Goal: Transaction & Acquisition: Purchase product/service

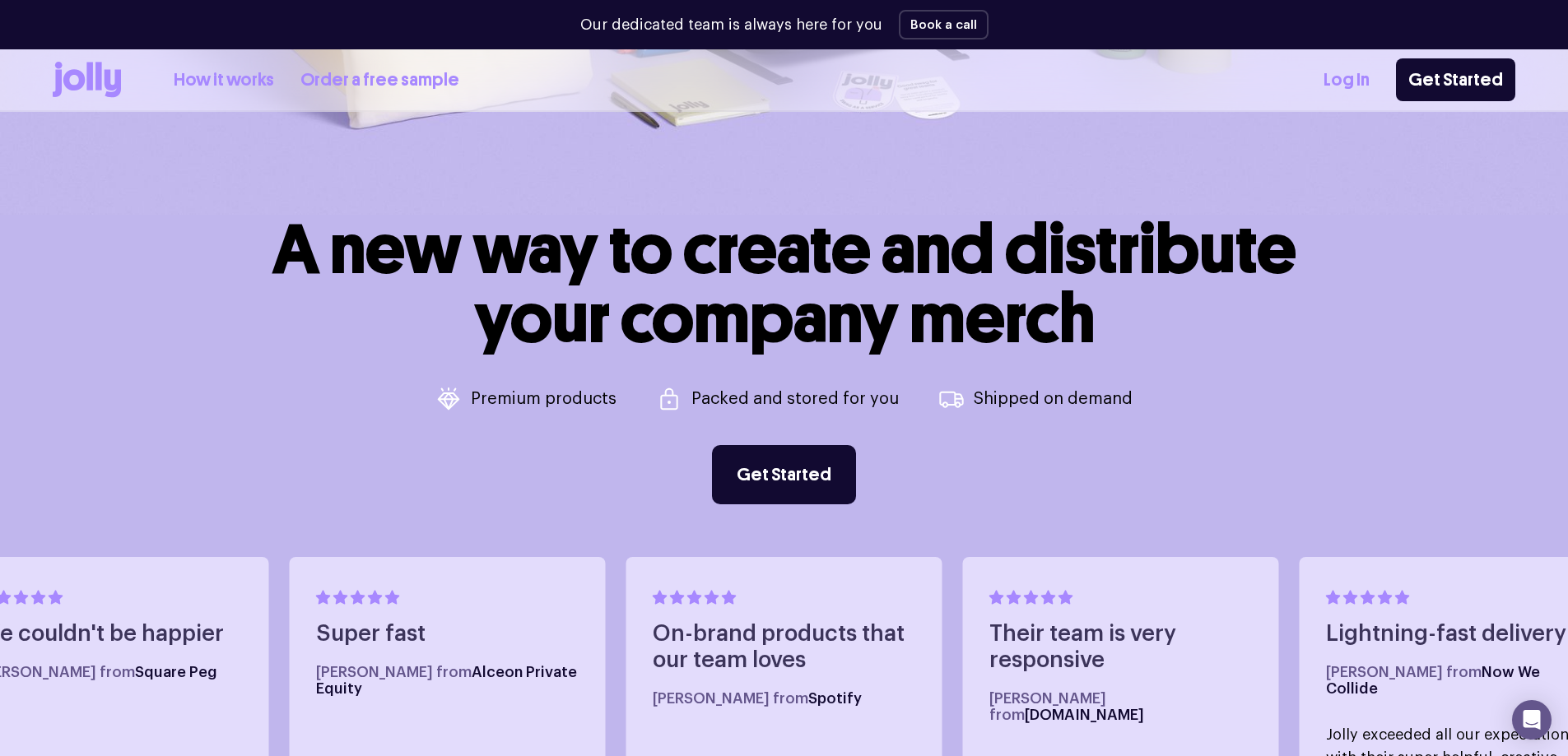
scroll to position [823, 0]
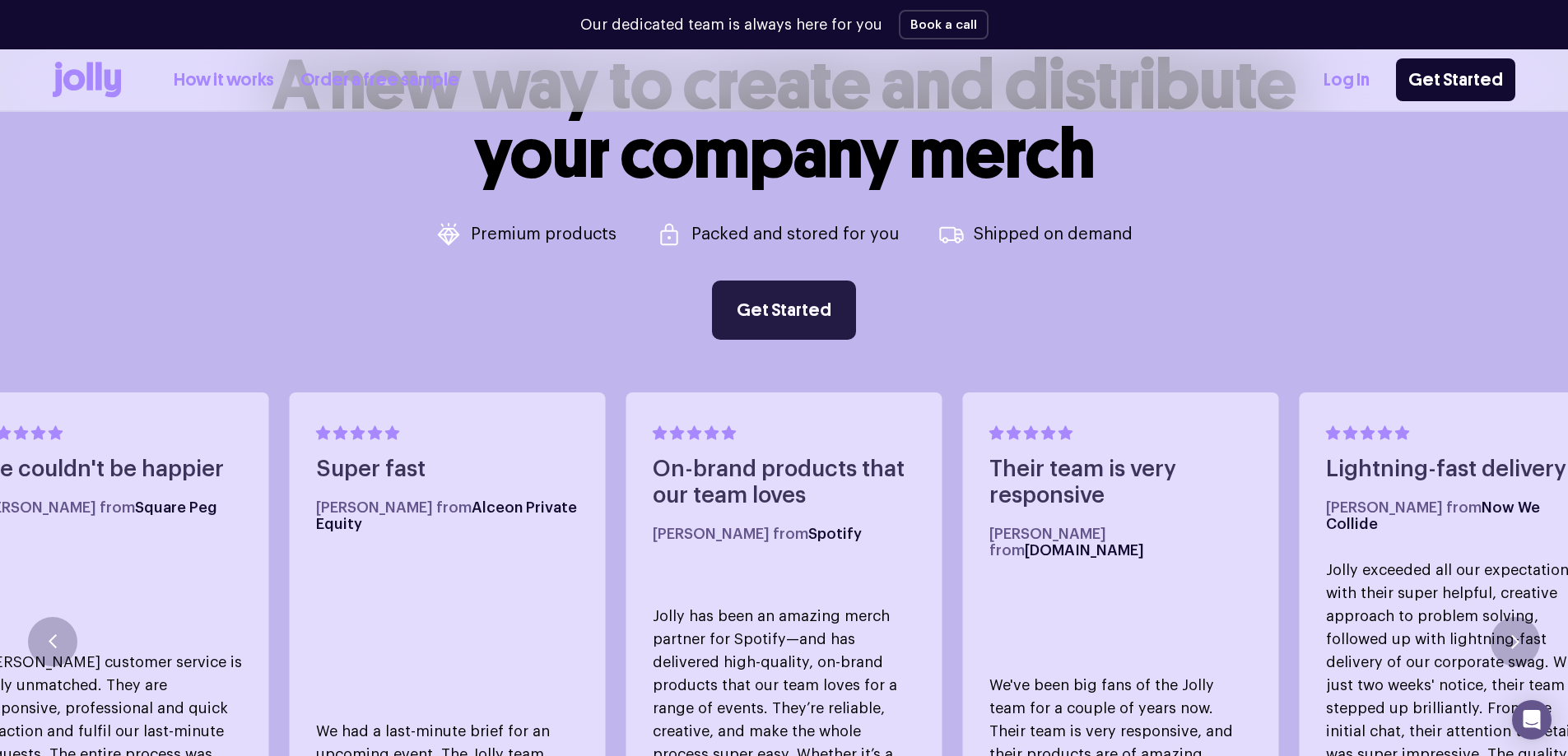
click at [813, 327] on link "Get Started" at bounding box center [784, 310] width 144 height 59
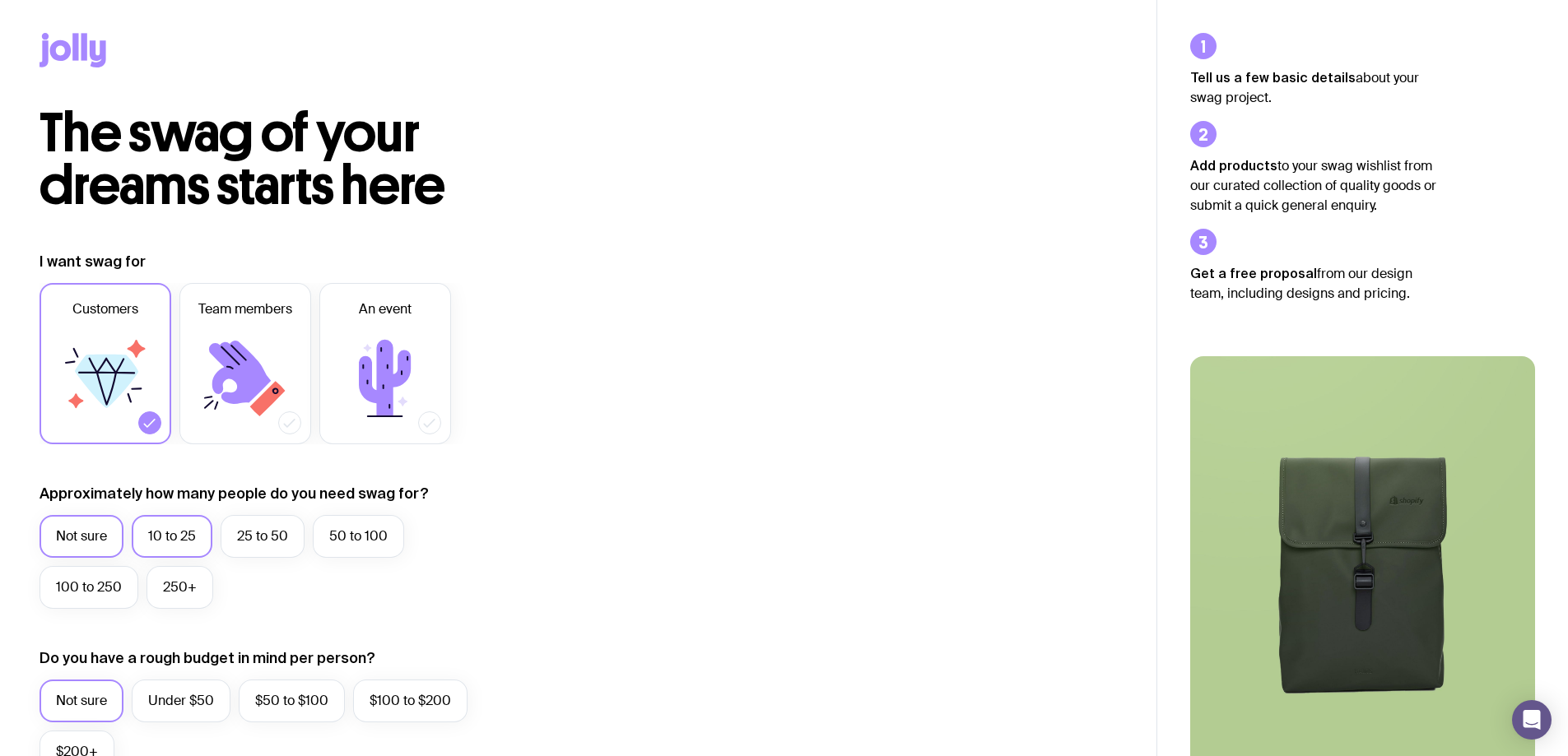
click at [192, 545] on label "10 to 25" at bounding box center [171, 536] width 80 height 42
click at [0, 0] on input "10 to 25" at bounding box center [0, 0] width 0 height 0
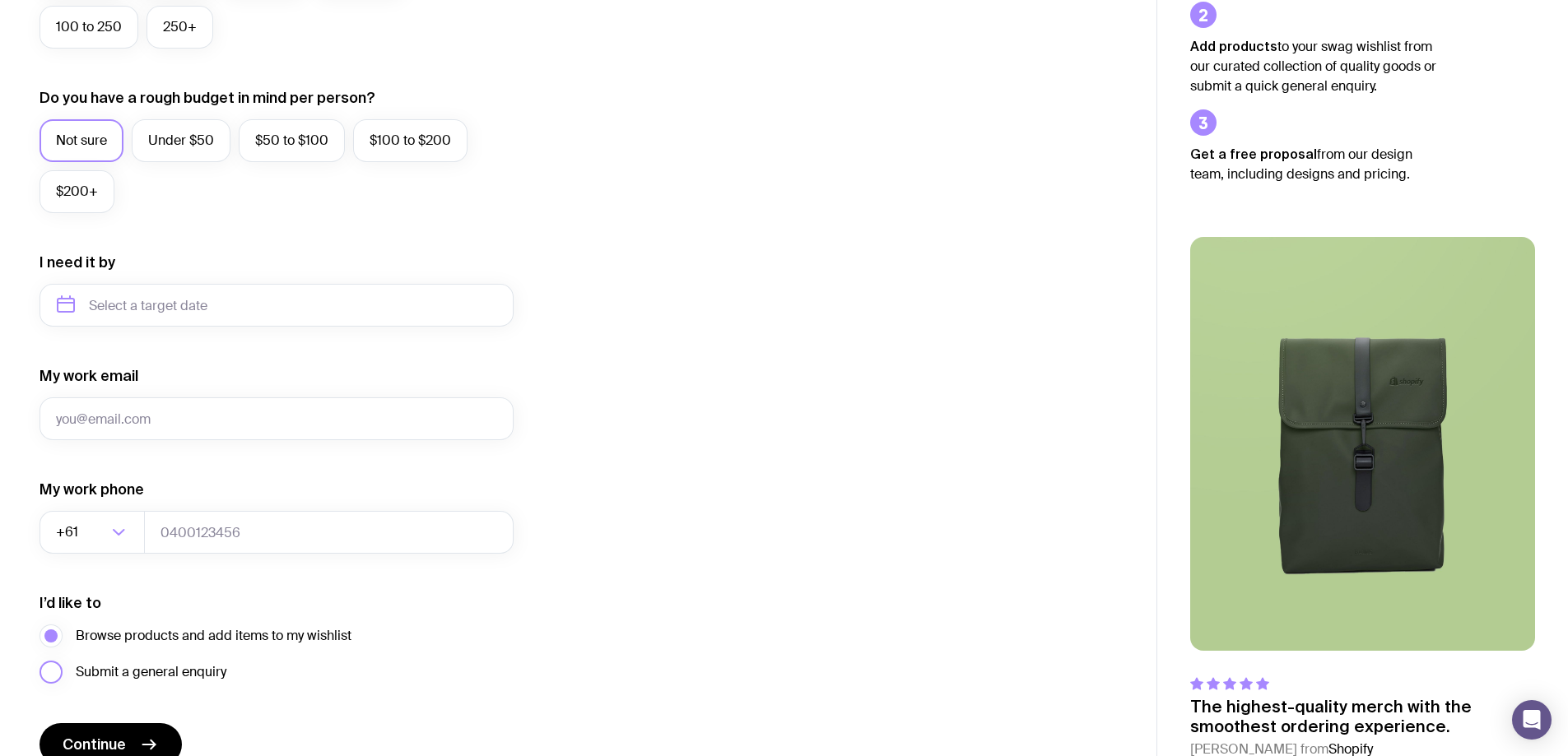
scroll to position [643, 0]
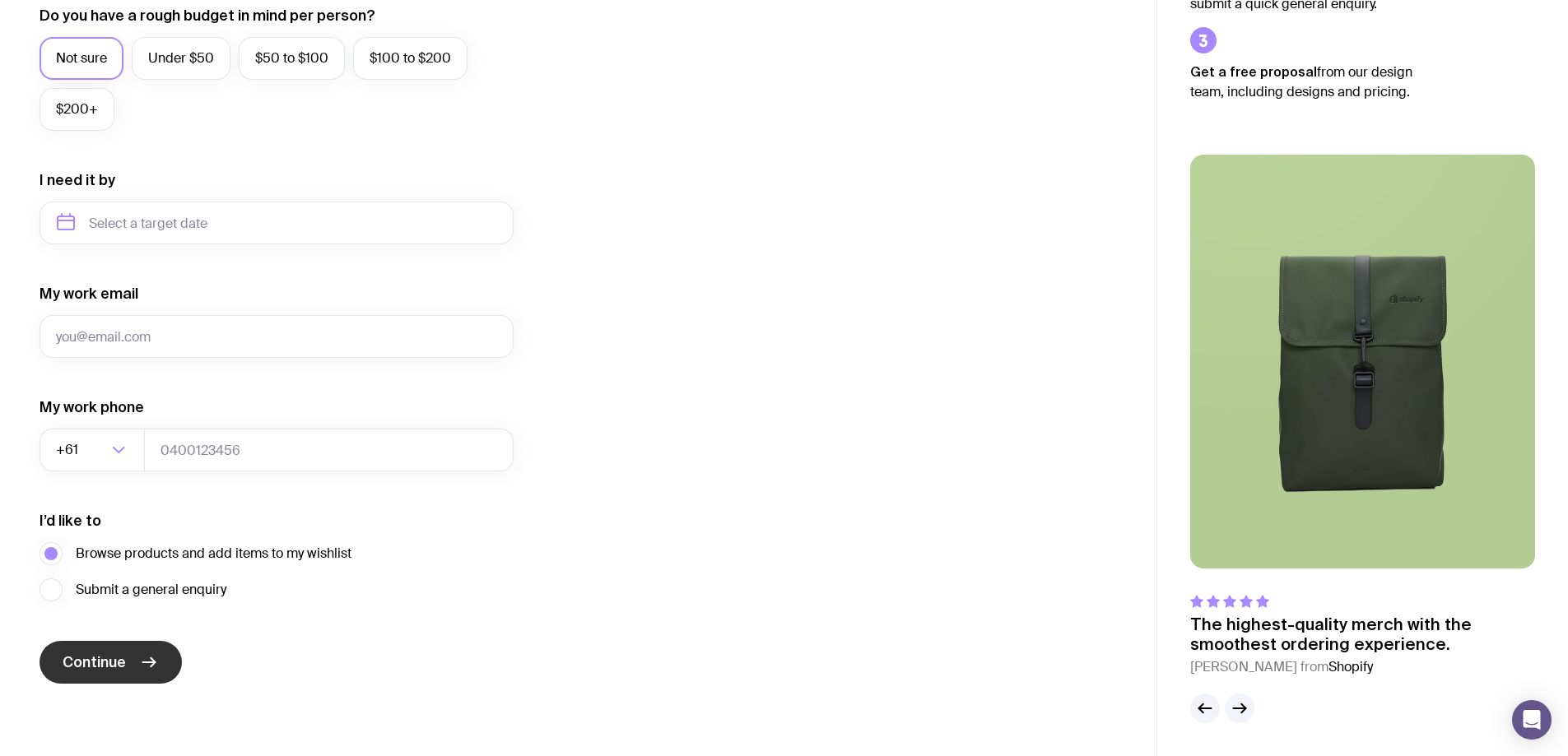
click at [165, 667] on button "Continue" at bounding box center [111, 662] width 143 height 42
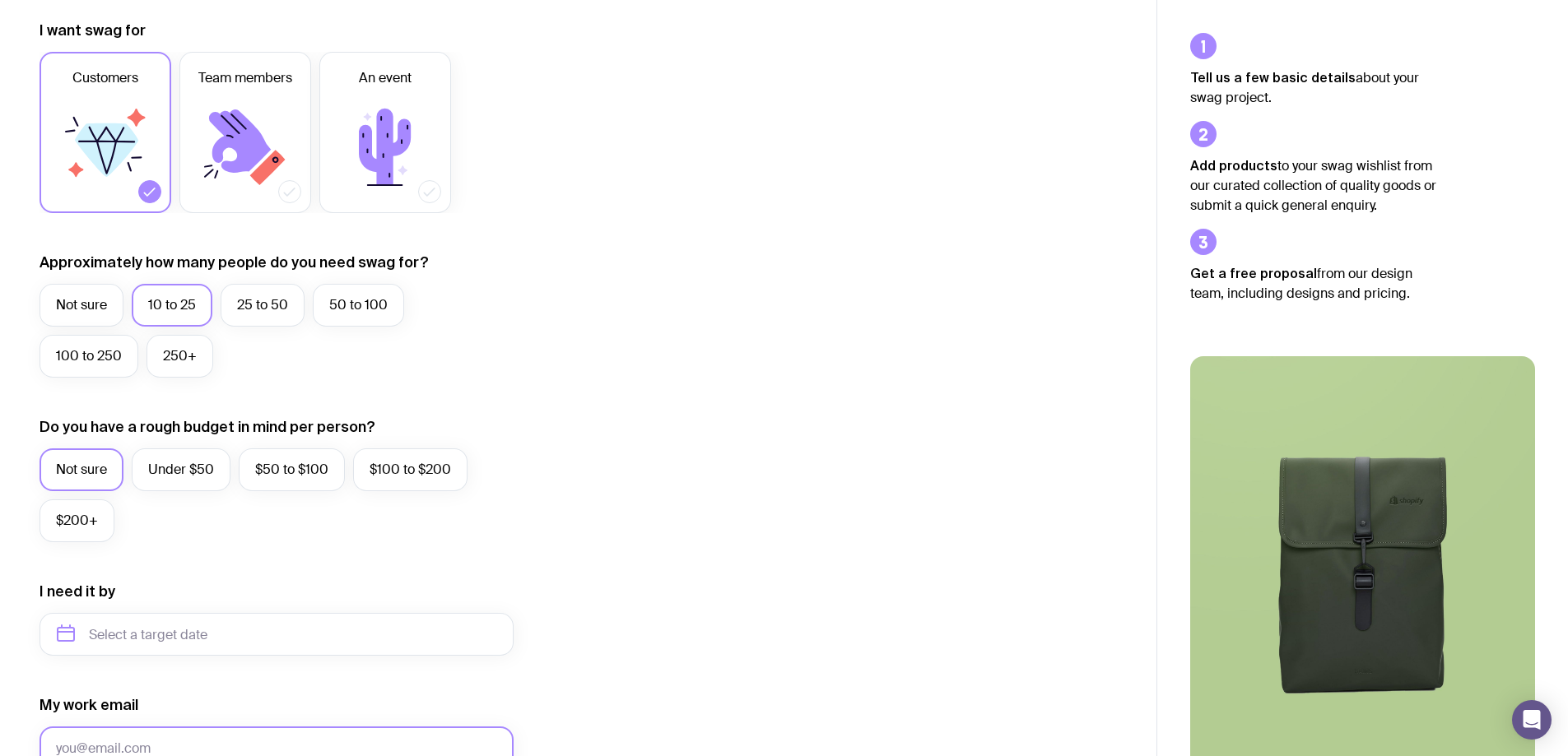
scroll to position [0, 0]
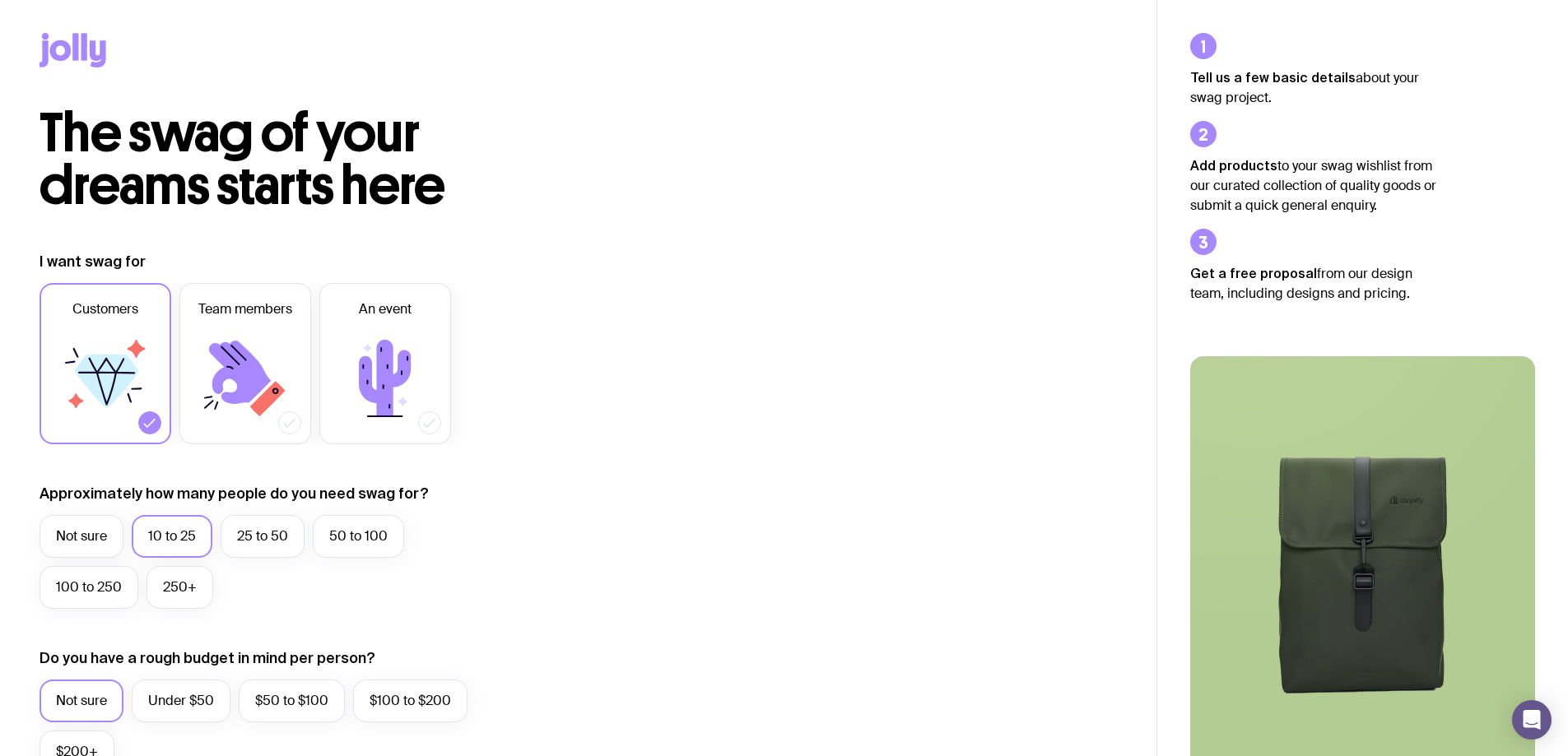
drag, startPoint x: 115, startPoint y: 49, endPoint x: 173, endPoint y: 25, distance: 62.8
click at [133, 42] on div at bounding box center [578, 54] width 1077 height 107
